Goal: Information Seeking & Learning: Learn about a topic

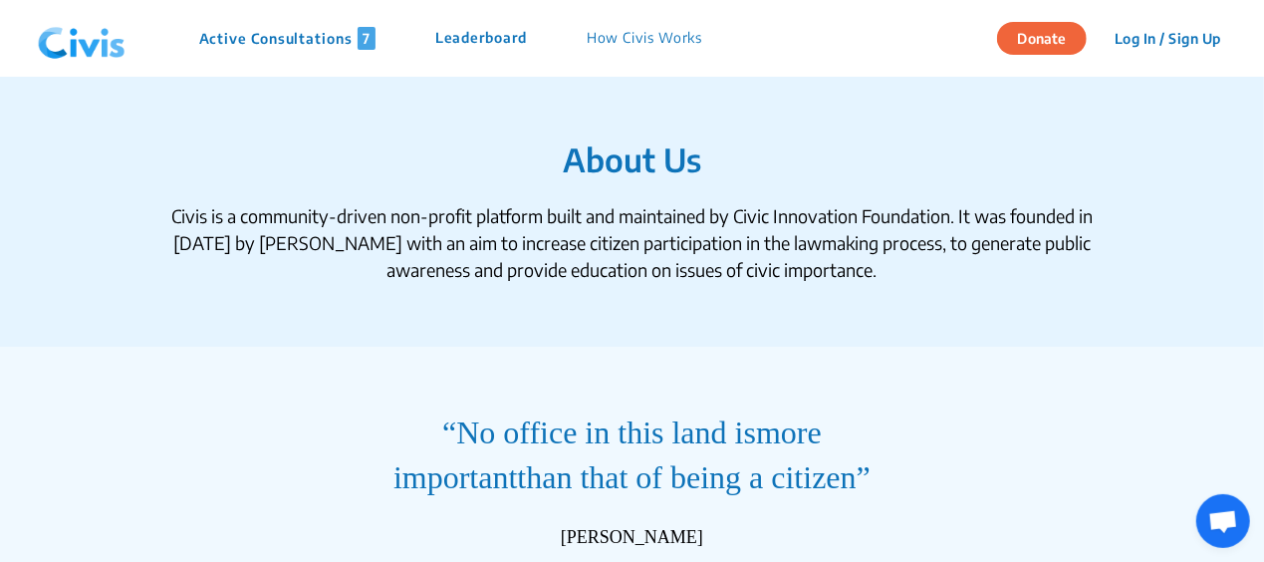
click at [839, 199] on section "About Us Civis is a community-driven non-profit platform built and maintained b…" at bounding box center [632, 212] width 1264 height 270
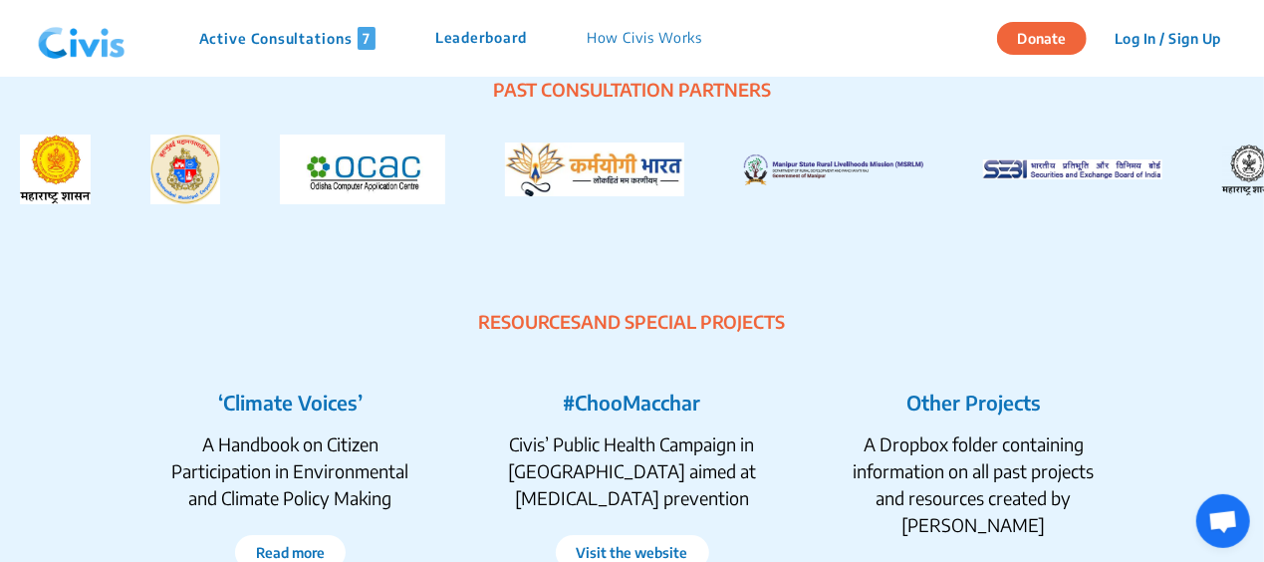
scroll to position [3587, 0]
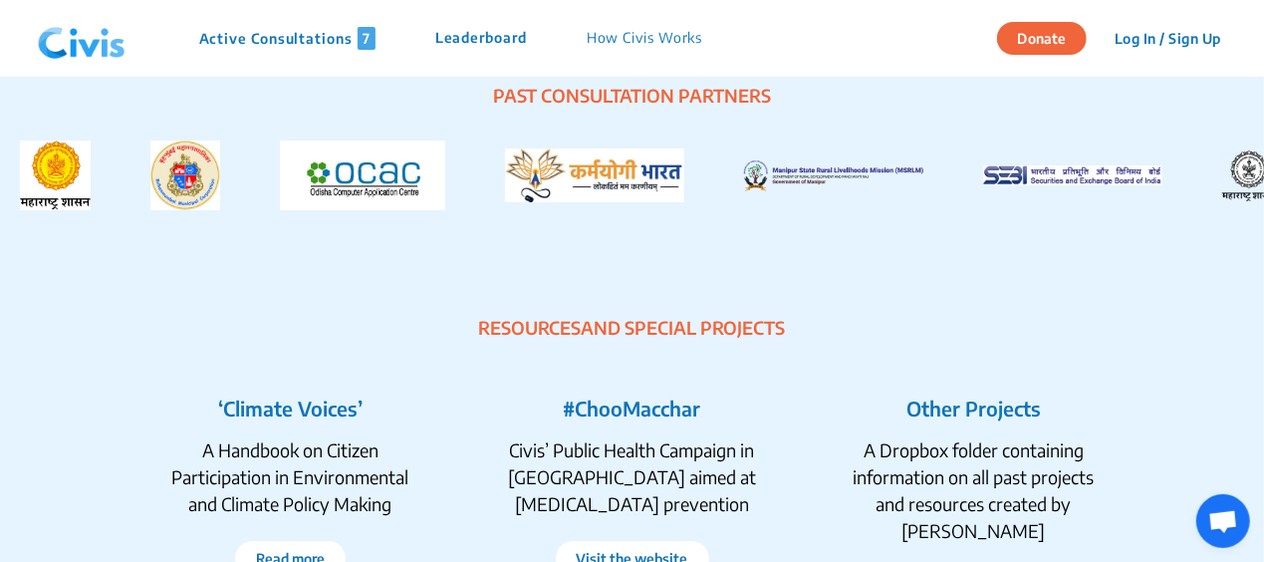
drag, startPoint x: 1263, startPoint y: 448, endPoint x: 1266, endPoint y: 476, distance: 28.1
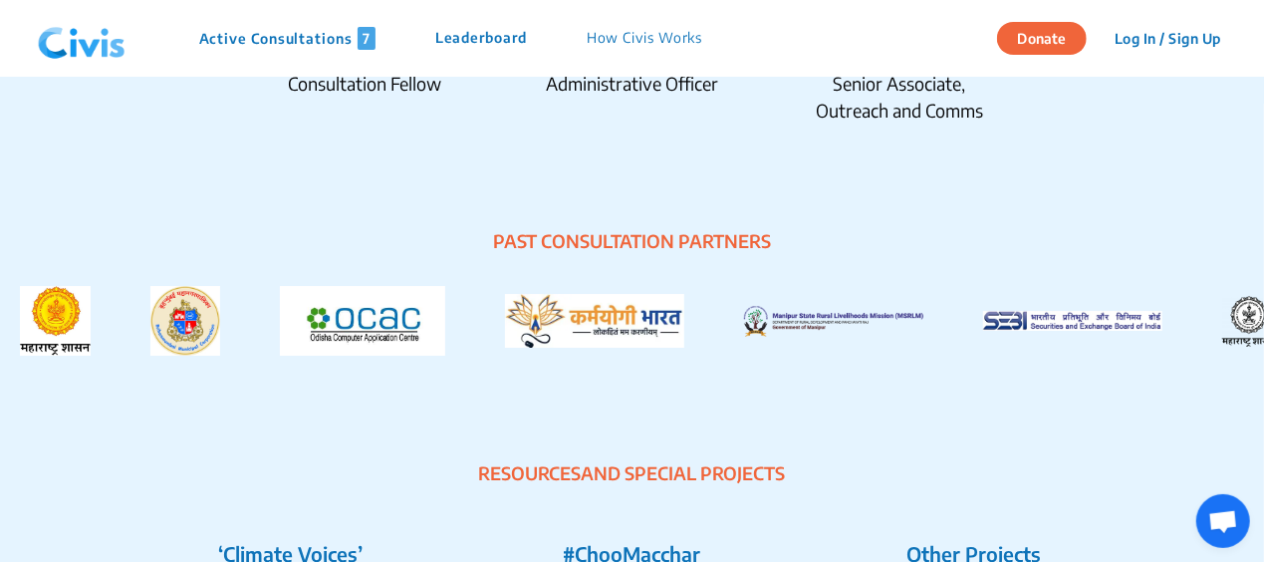
scroll to position [3524, 0]
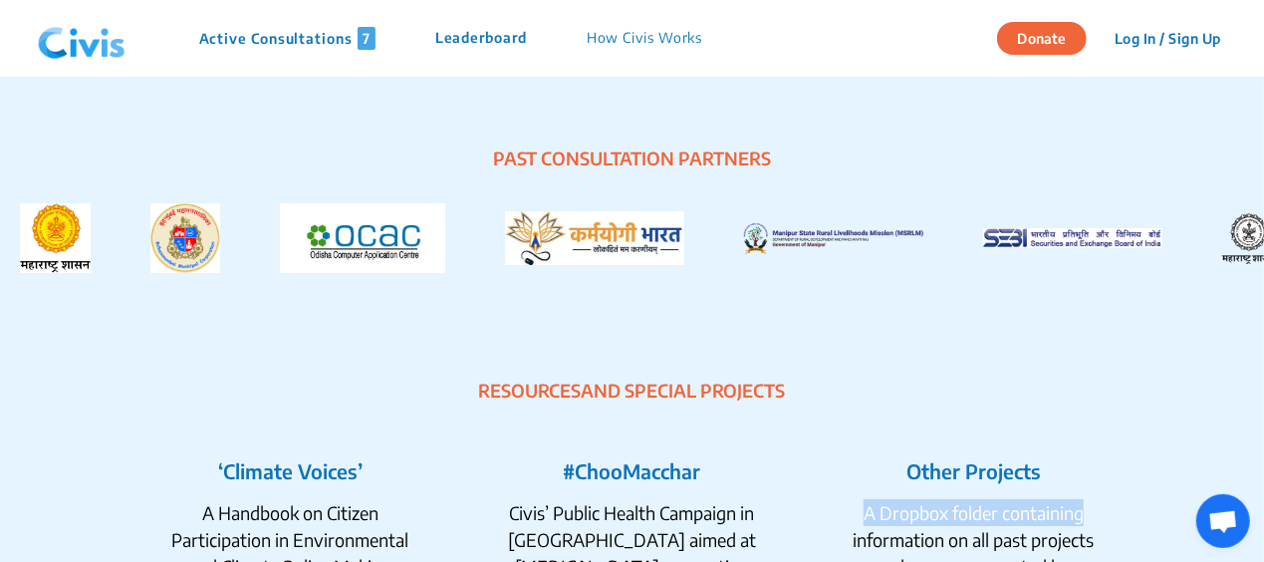
click at [1255, 464] on section "RESOURCES AND SPECIAL PROJECTS ‘Climate Voices’ A Handbook on Citizen Participa…" at bounding box center [632, 537] width 1264 height 448
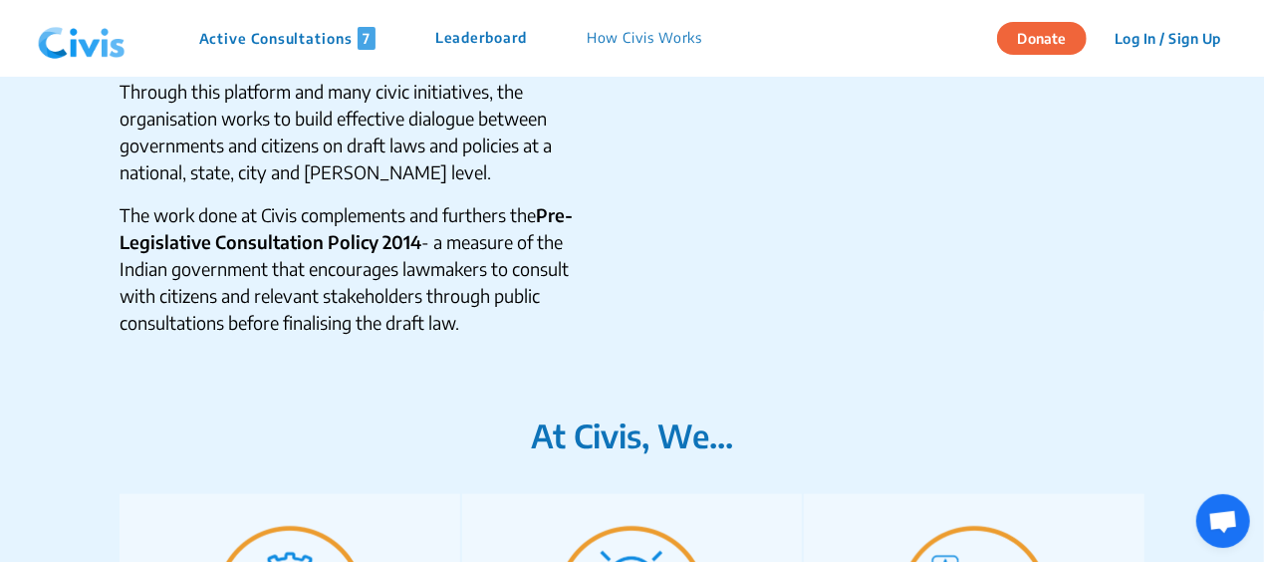
scroll to position [532, 0]
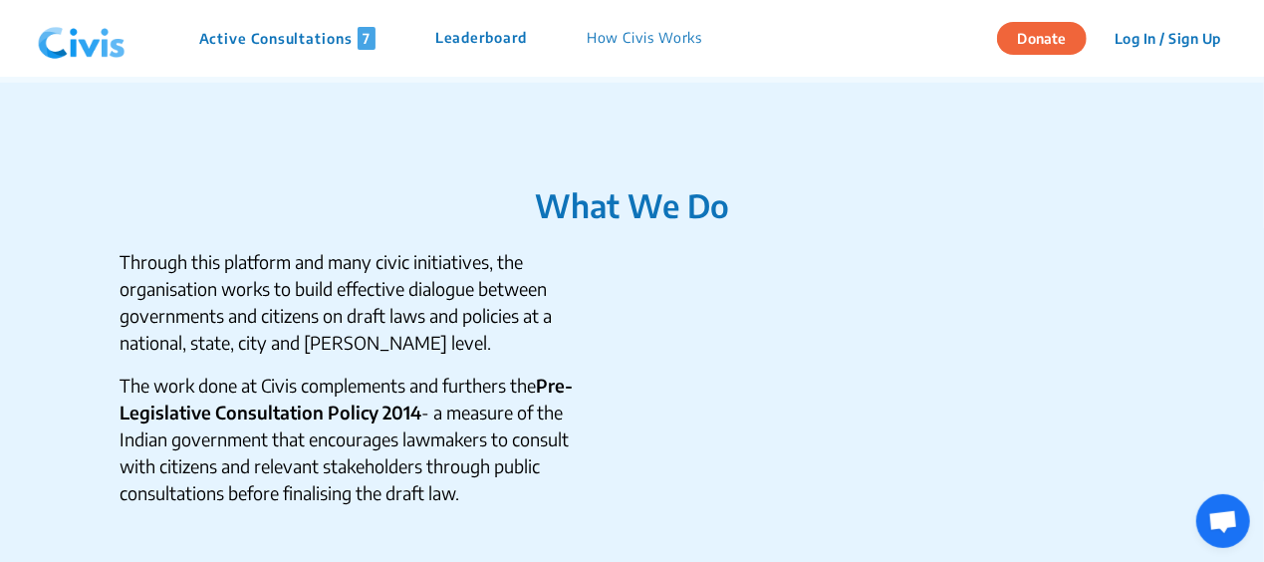
click at [307, 40] on p "Active Consultations 7" at bounding box center [287, 38] width 176 height 23
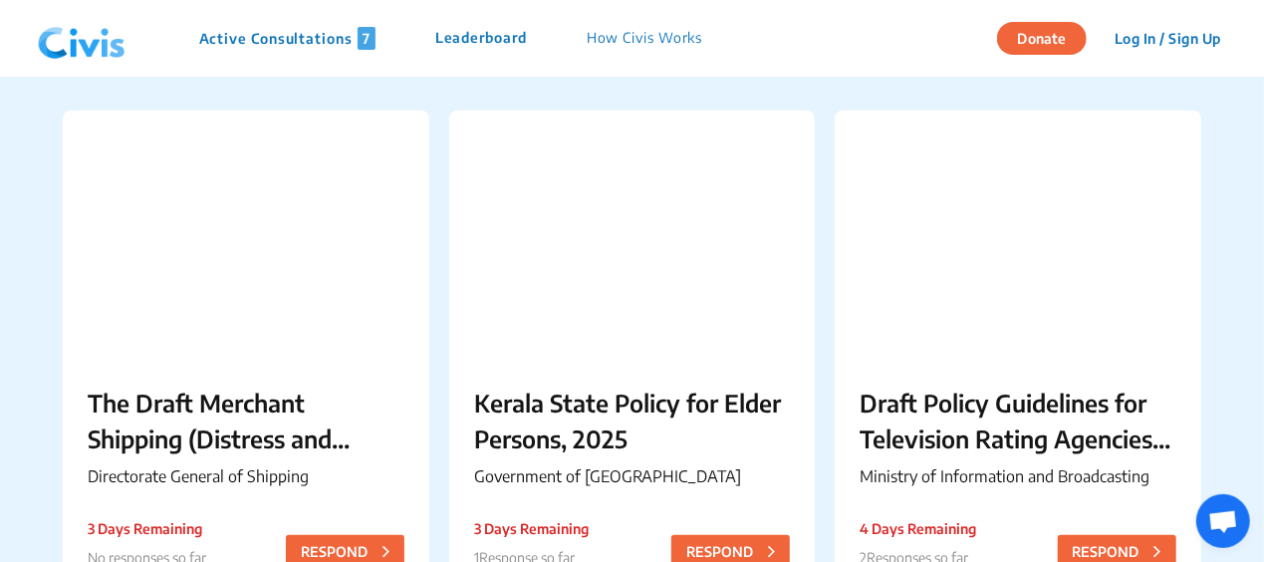
scroll to position [717, 0]
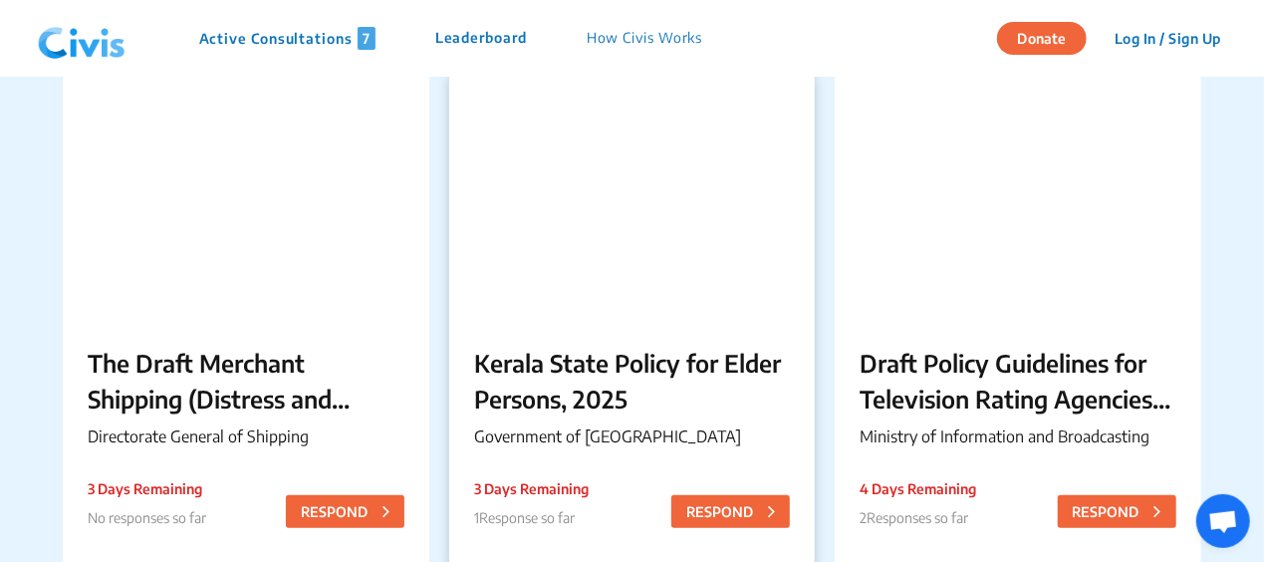
click at [554, 357] on p "Kerala State Policy for Elder Persons, 2025" at bounding box center [632, 381] width 316 height 72
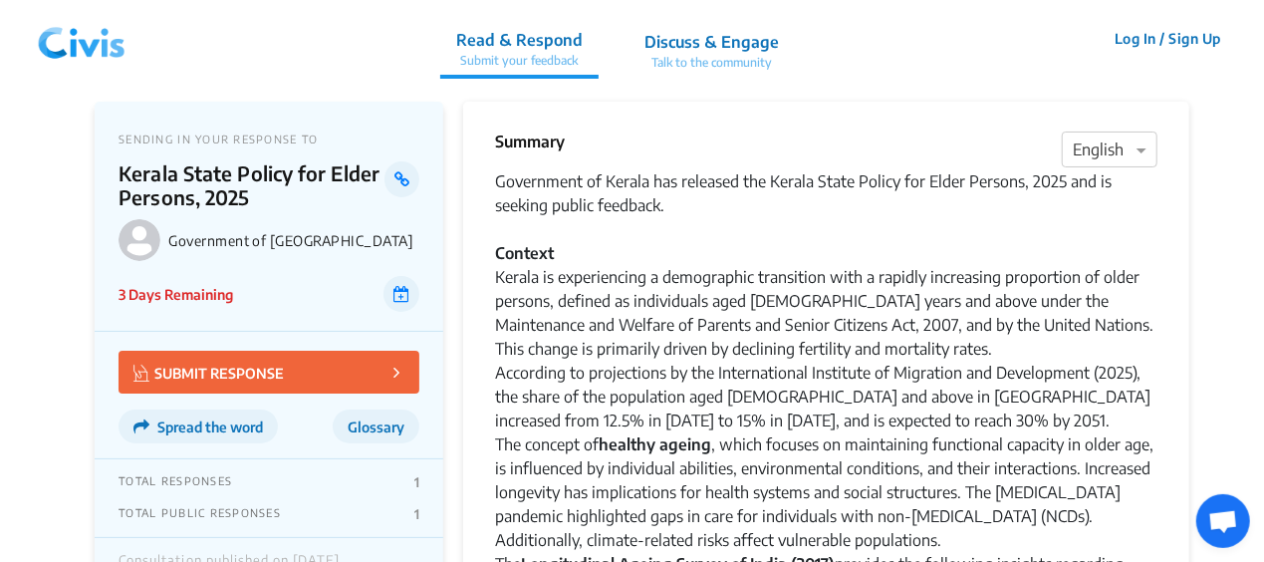
click at [724, 343] on div "Government of Kerala has released the Kerala State Policy for Elder Persons, 20…" at bounding box center [826, 384] width 663 height 430
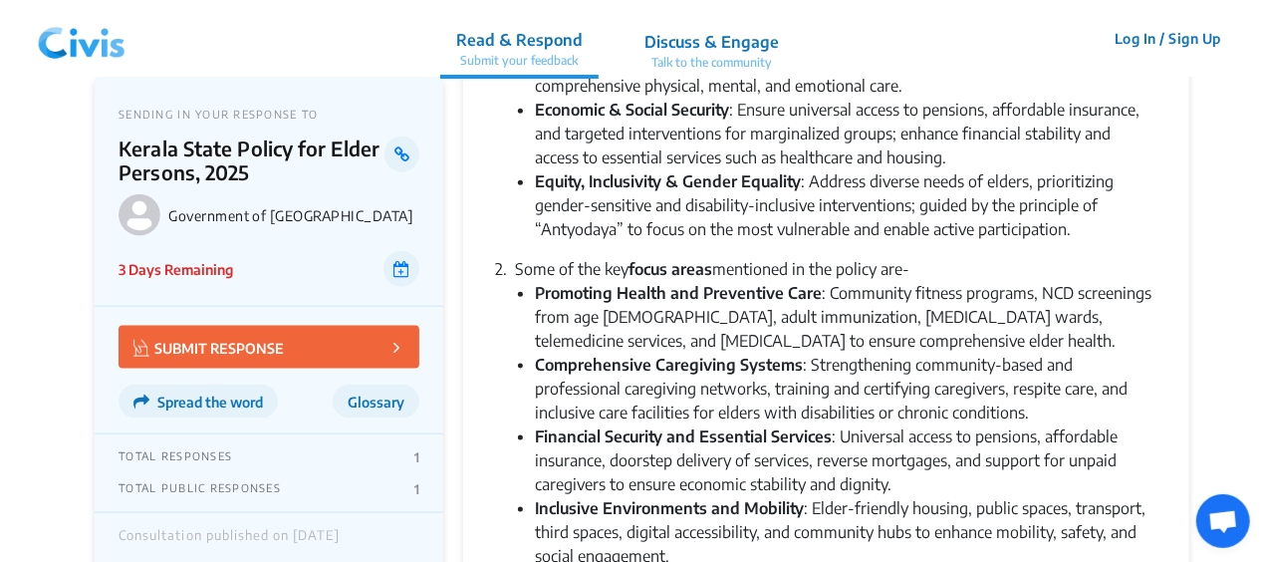
scroll to position [1156, 0]
